Goal: Task Accomplishment & Management: Manage account settings

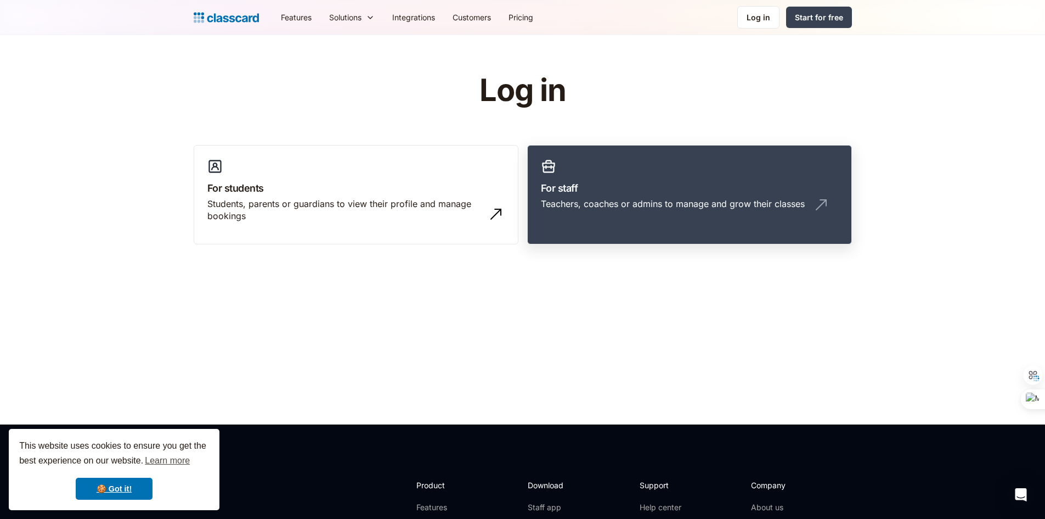
click at [733, 185] on h3 "For staff" at bounding box center [689, 188] width 297 height 15
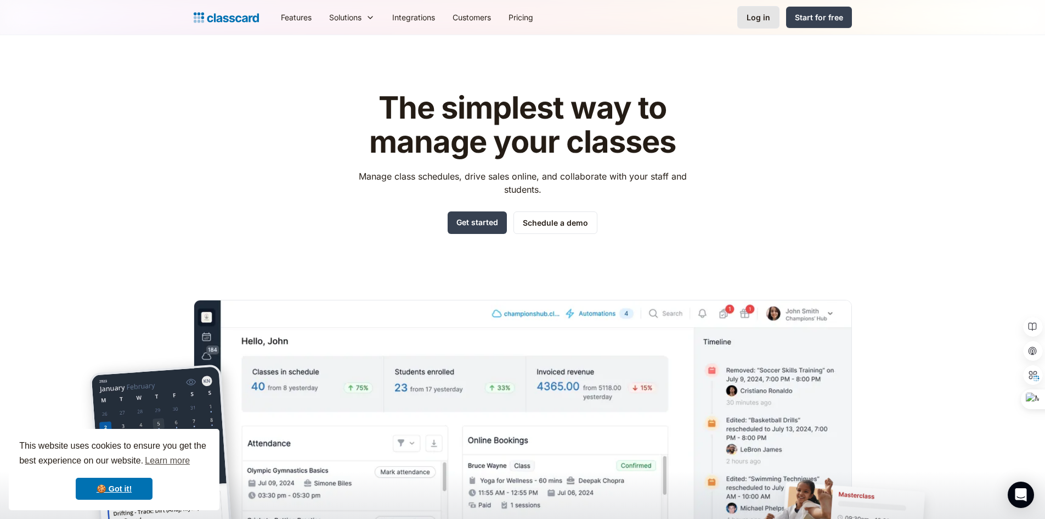
click at [768, 18] on div "Log in" at bounding box center [759, 18] width 24 height 12
